Goal: Information Seeking & Learning: Learn about a topic

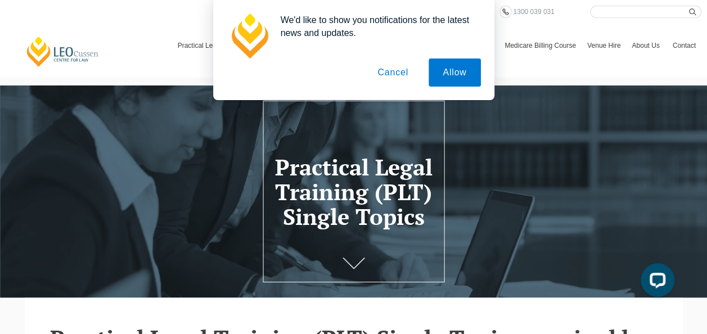
click at [391, 72] on button "Cancel" at bounding box center [392, 72] width 59 height 28
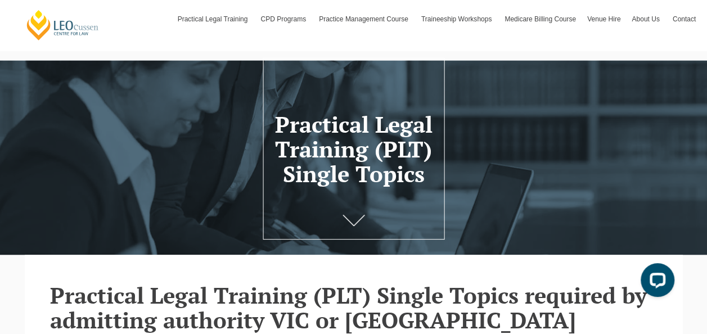
scroll to position [56, 0]
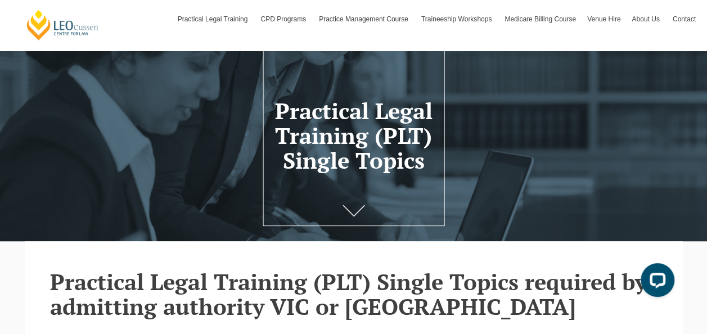
click at [352, 209] on icon at bounding box center [353, 210] width 22 height 11
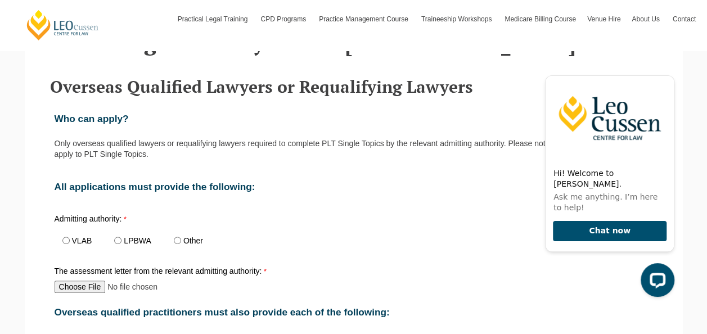
scroll to position [337, 0]
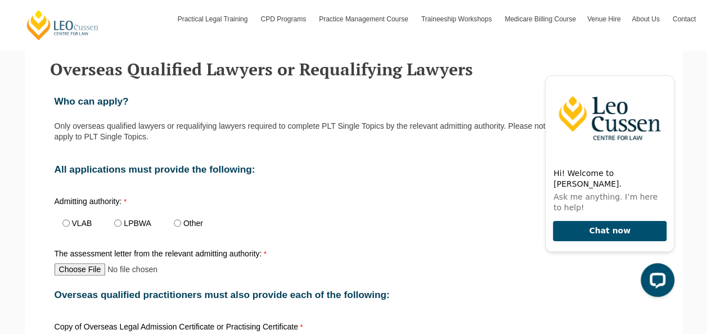
click at [438, 182] on div "All applications must provide the following:" at bounding box center [353, 169] width 607 height 34
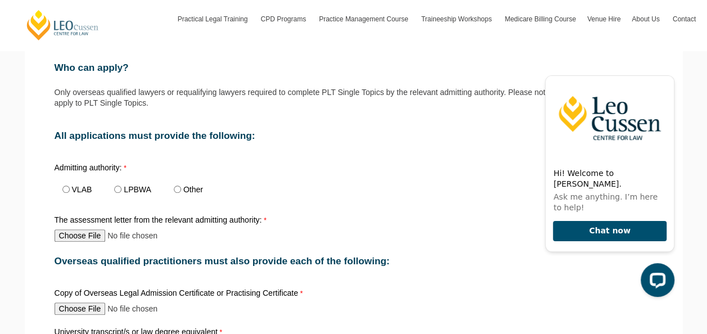
scroll to position [393, 0]
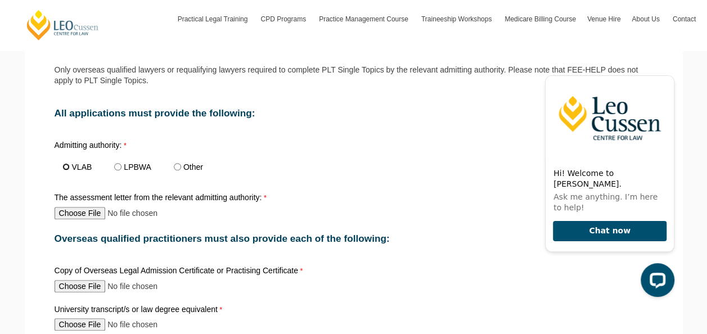
click at [64, 169] on input "VLAB" at bounding box center [65, 166] width 7 height 7
radio input "true"
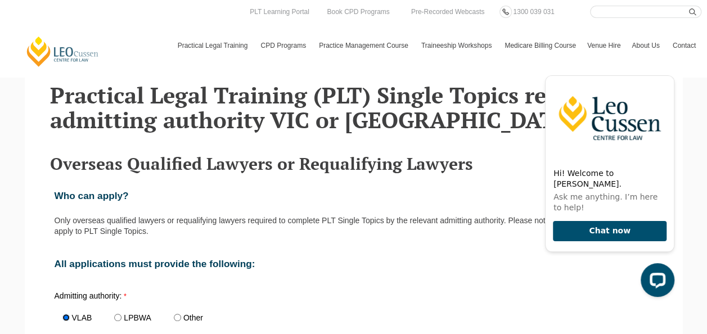
scroll to position [337, 0]
